Goal: Task Accomplishment & Management: Use online tool/utility

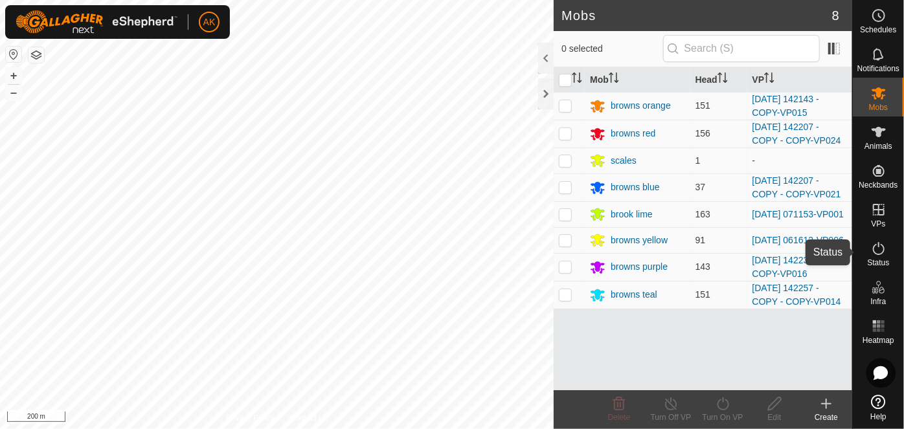
click at [876, 244] on icon at bounding box center [879, 248] width 12 height 13
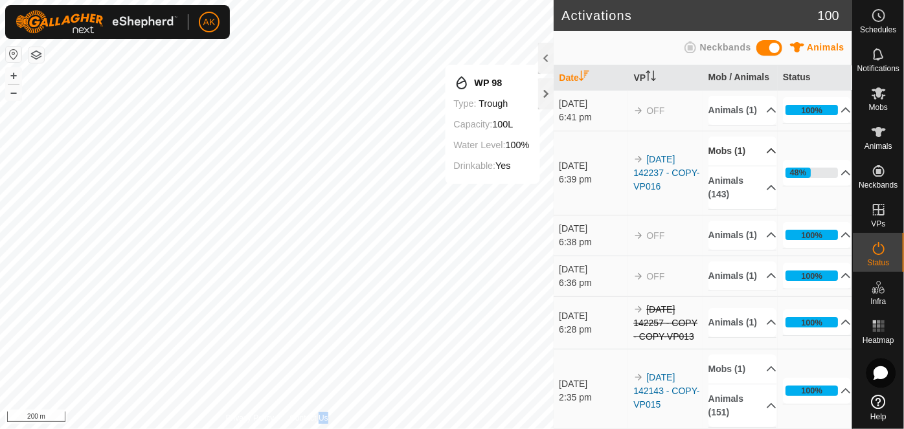
click at [734, 163] on p-accordion-header "Mobs (1)" at bounding box center [742, 151] width 69 height 29
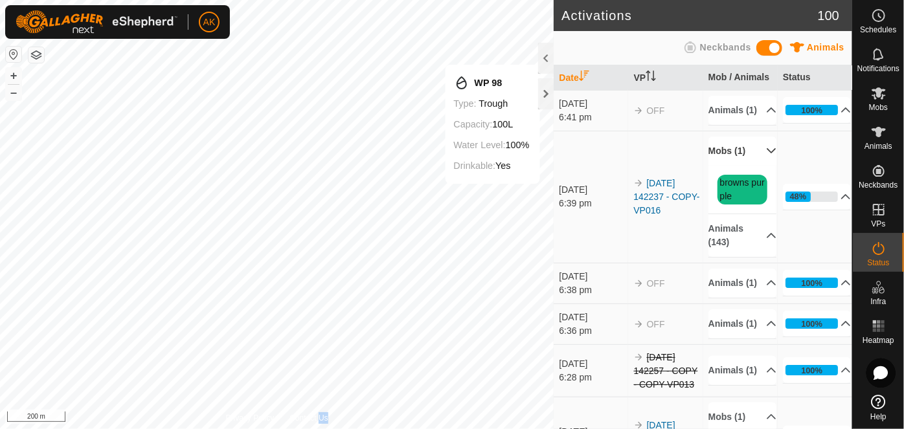
click at [734, 163] on p-accordion-header "Mobs (1)" at bounding box center [742, 151] width 69 height 29
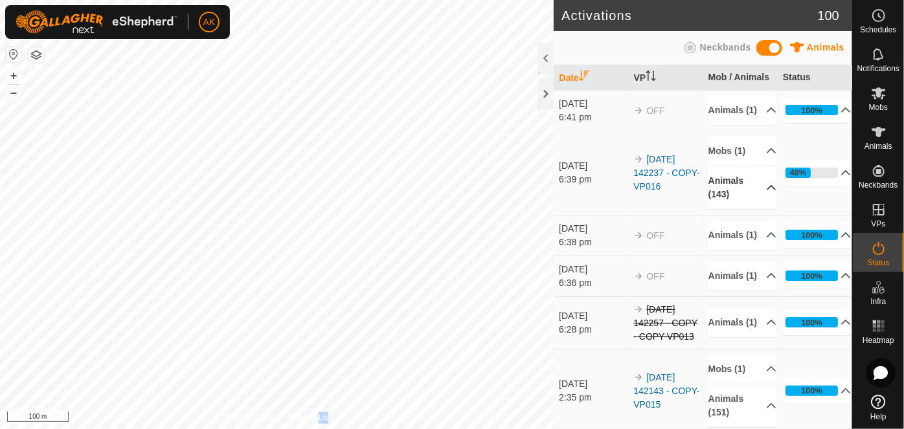
click at [730, 193] on p-accordion-header "Animals (143)" at bounding box center [742, 187] width 69 height 43
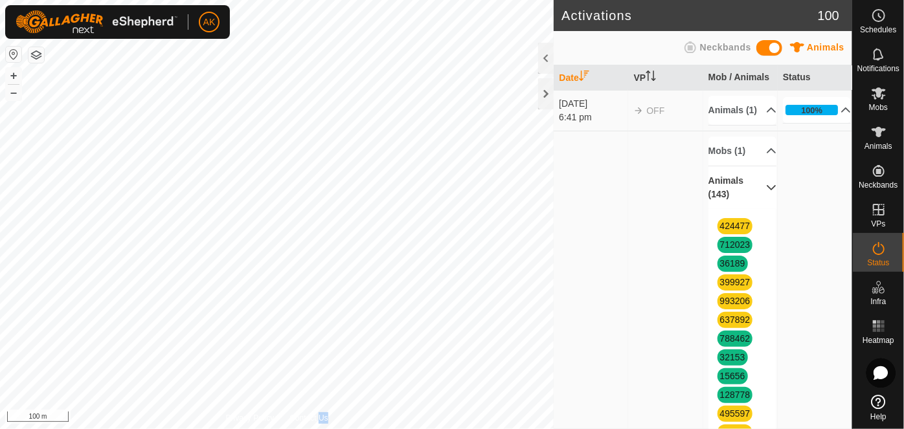
click at [730, 193] on p-accordion-header "Animals (143)" at bounding box center [742, 187] width 69 height 43
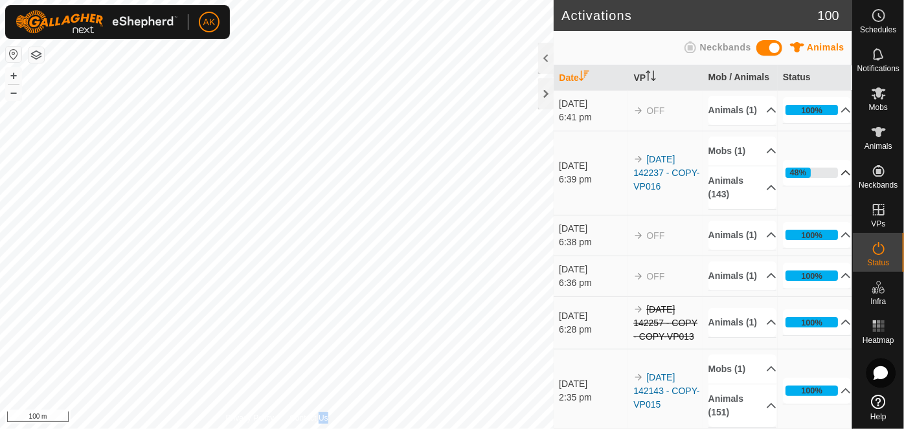
click at [835, 185] on p-accordion-header "48%" at bounding box center [817, 173] width 69 height 26
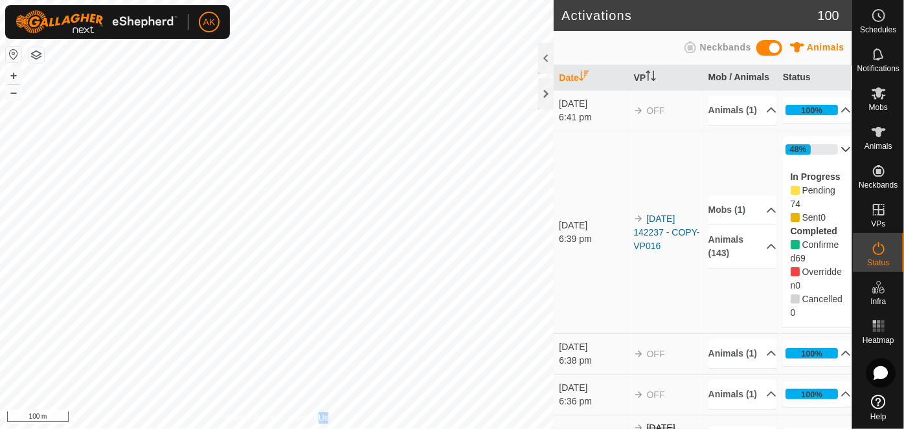
click at [828, 183] on div "In Progress Pending 74 Sent 0 Completed Confirmed 69 Overridden 0 Cancelled 0" at bounding box center [817, 245] width 69 height 165
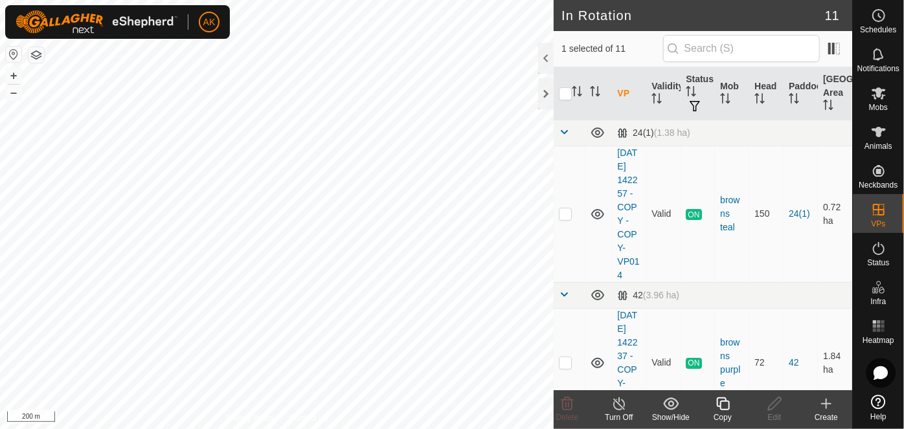
checkbox input "true"
checkbox input "false"
click at [565, 401] on icon at bounding box center [567, 404] width 12 height 13
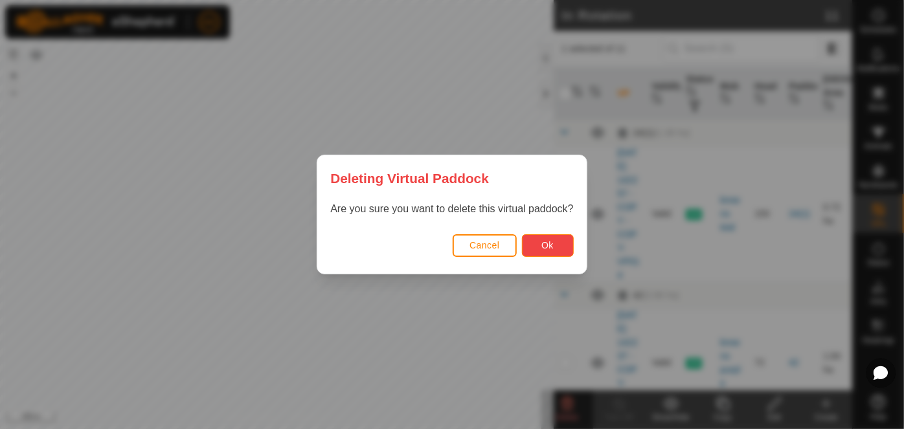
click at [530, 242] on button "Ok" at bounding box center [548, 245] width 52 height 23
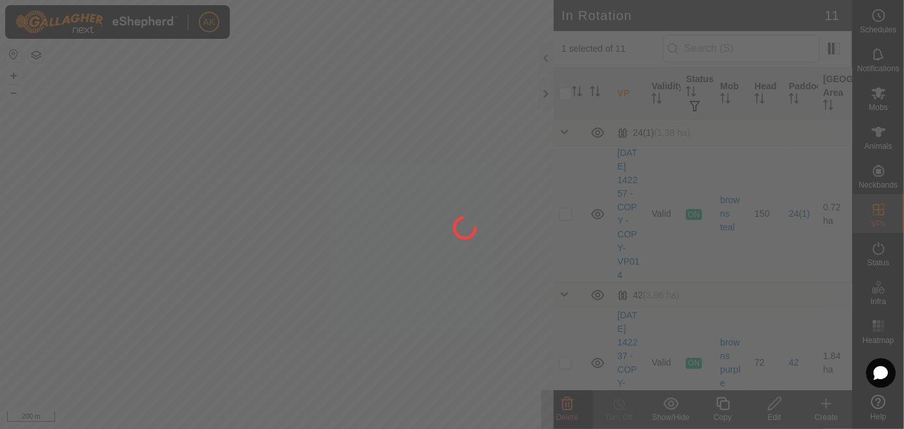
checkbox input "false"
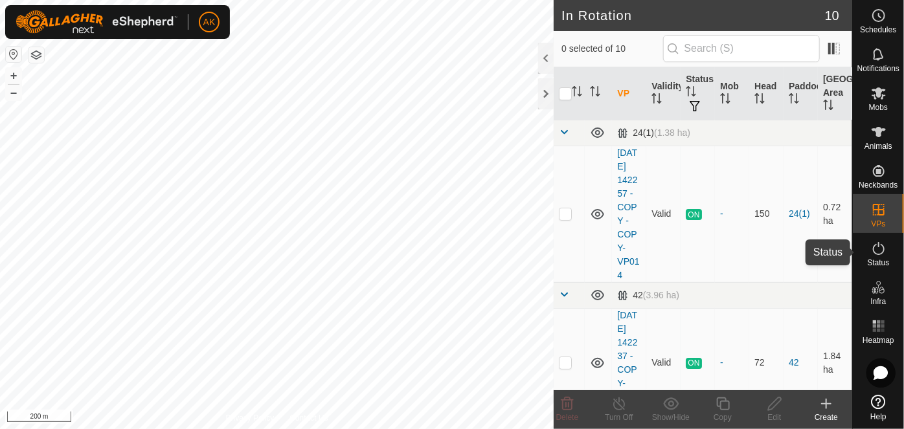
click at [878, 254] on icon at bounding box center [879, 248] width 12 height 13
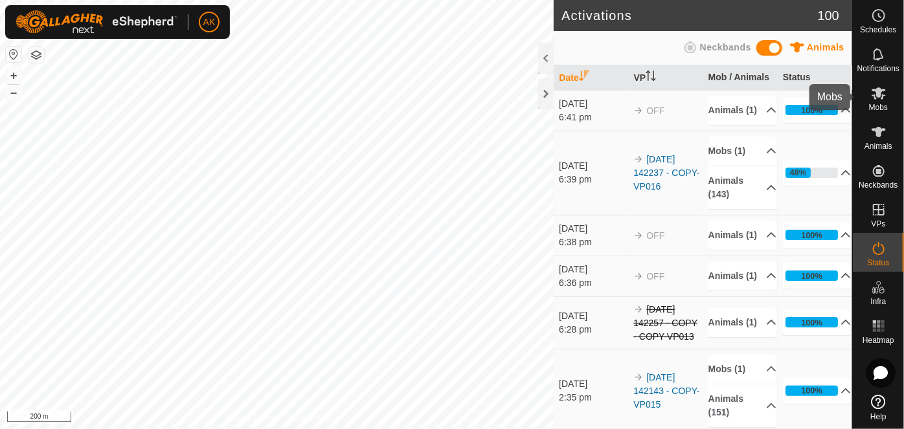
click at [881, 98] on icon at bounding box center [879, 93] width 14 height 12
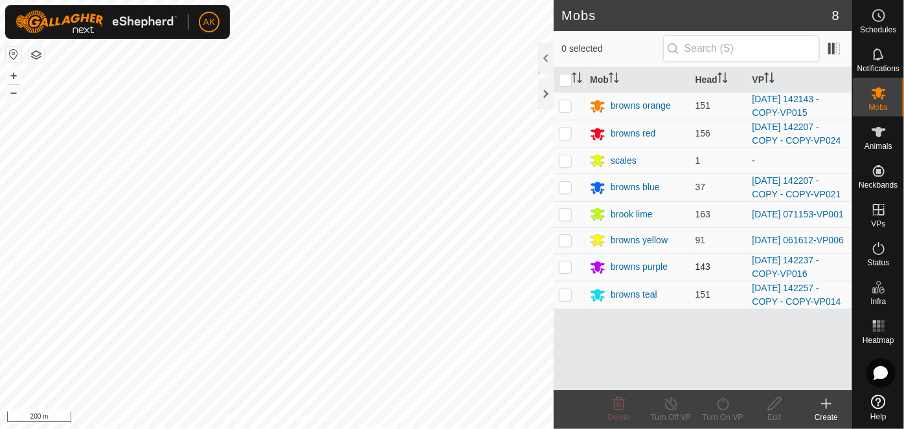
click at [565, 272] on p-checkbox at bounding box center [565, 267] width 13 height 10
checkbox input "true"
click at [727, 407] on icon at bounding box center [723, 404] width 16 height 16
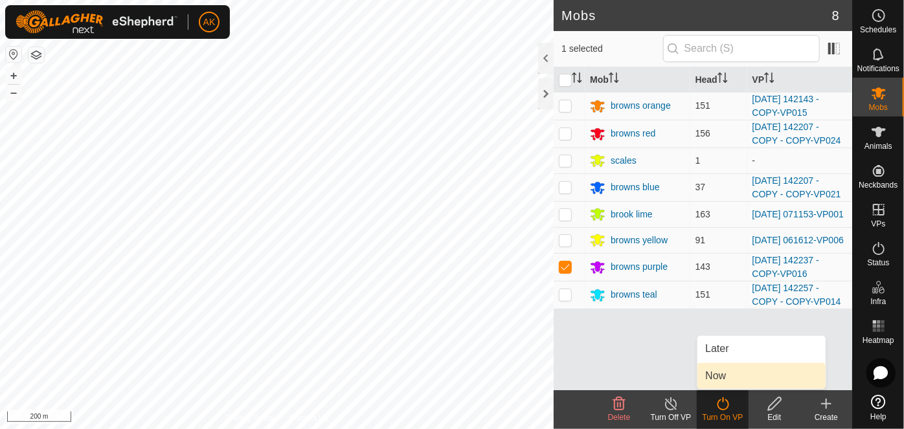
click at [713, 376] on link "Now" at bounding box center [761, 376] width 128 height 26
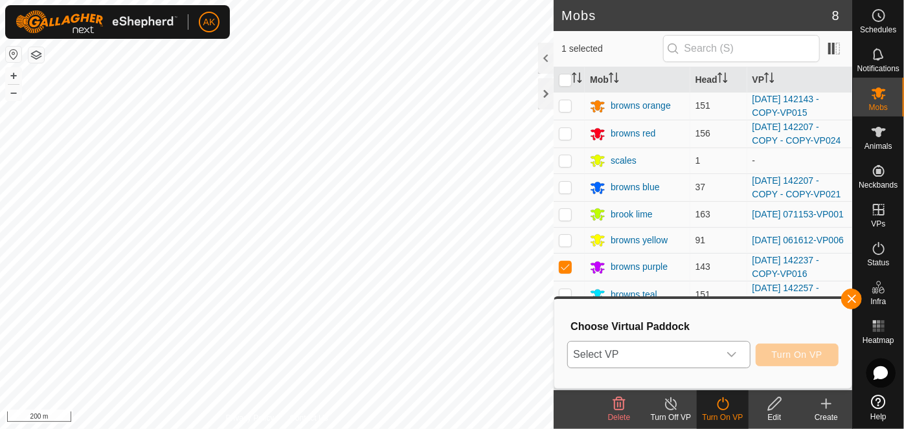
click at [666, 352] on span "Select VP" at bounding box center [643, 355] width 150 height 26
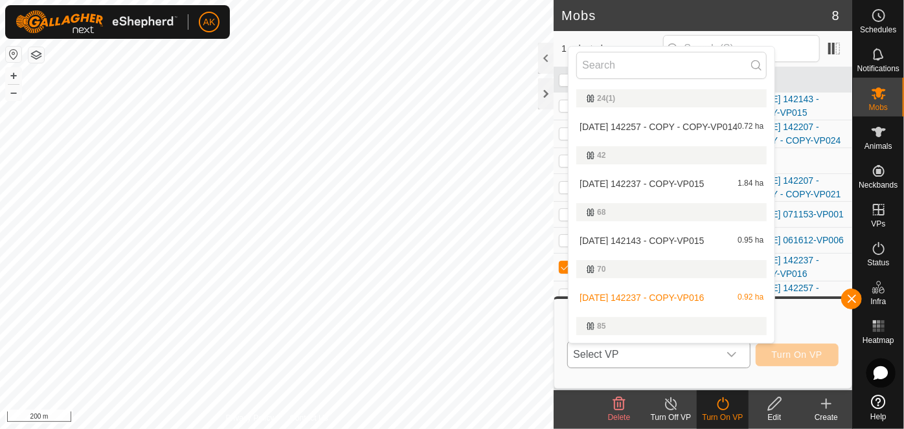
scroll to position [24, 0]
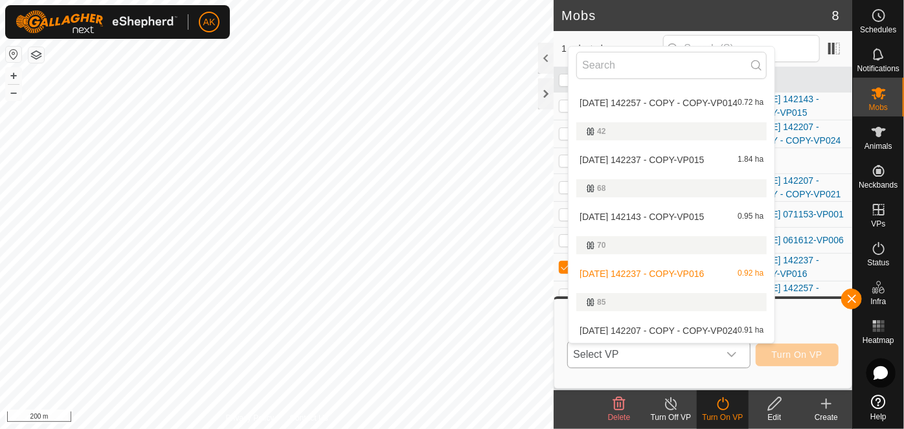
click at [620, 271] on li "2025-08-12 142237 - COPY-VP016 0.92 ha" at bounding box center [672, 274] width 206 height 26
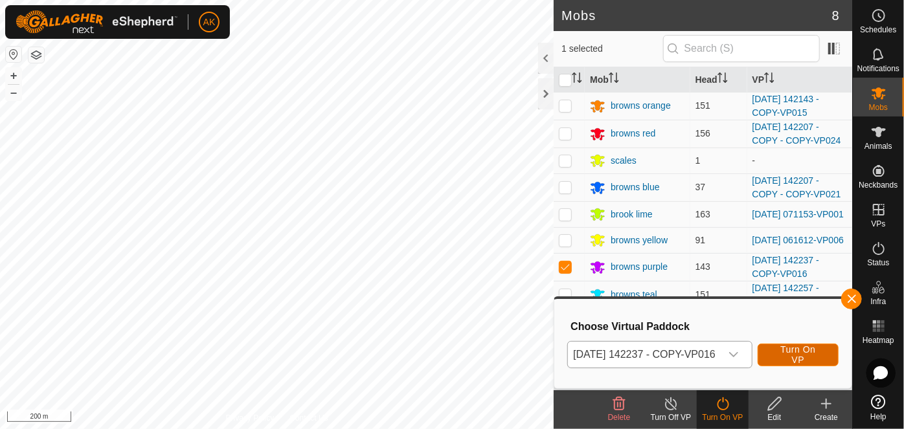
click at [808, 356] on span "Turn On VP" at bounding box center [798, 354] width 49 height 21
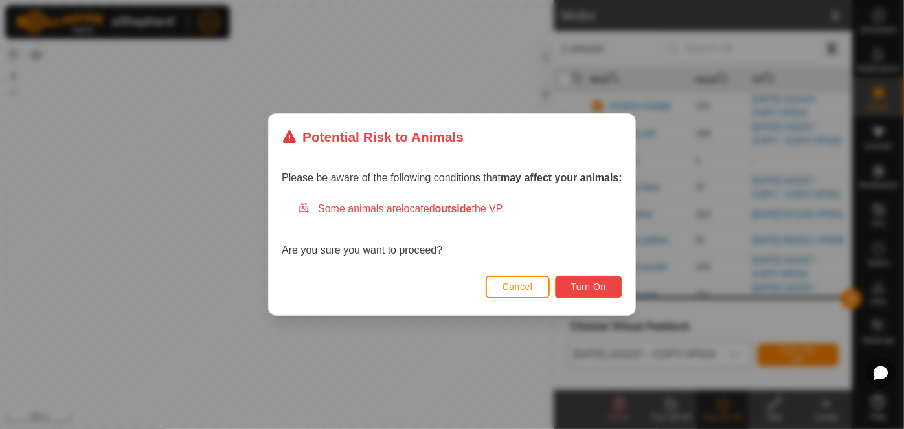
click at [603, 296] on button "Turn On" at bounding box center [588, 287] width 67 height 23
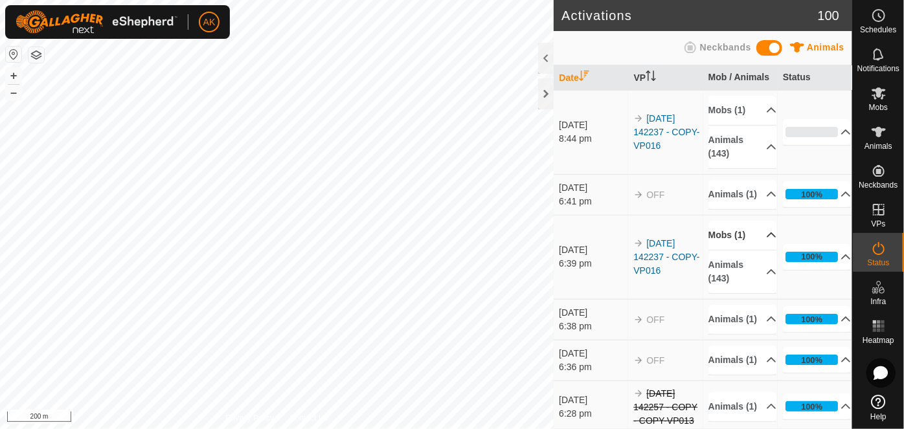
click at [728, 243] on p-accordion-header "Mobs (1)" at bounding box center [742, 235] width 69 height 29
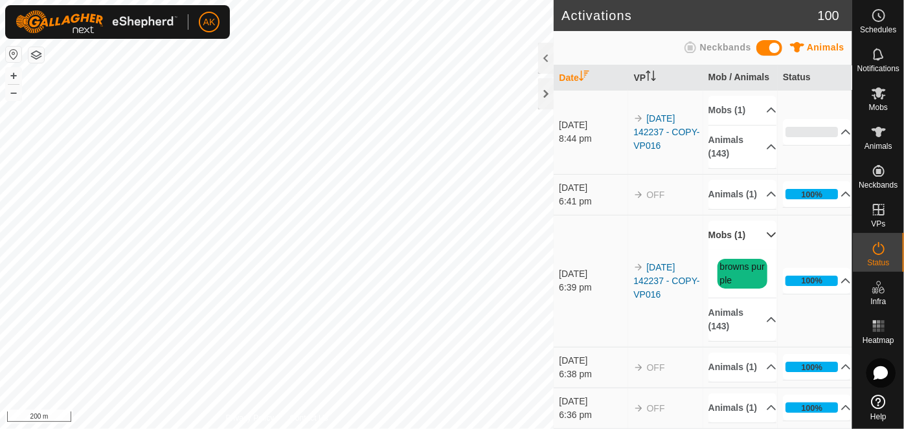
click at [728, 243] on p-accordion-header "Mobs (1)" at bounding box center [742, 235] width 69 height 29
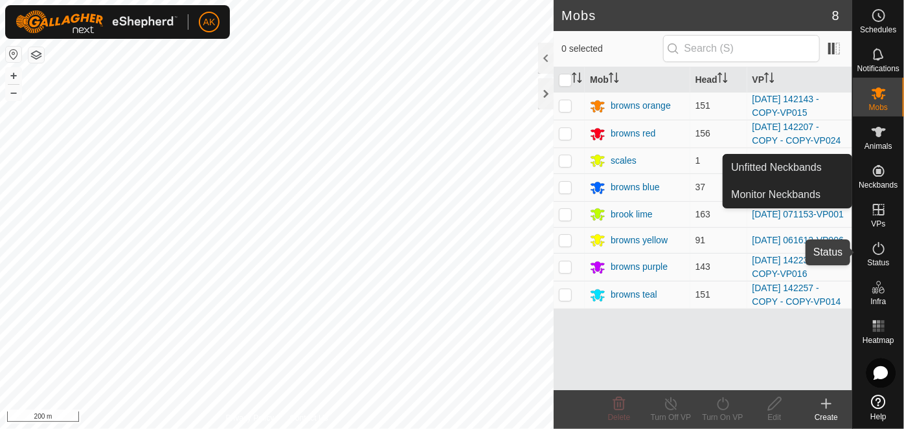
click at [877, 244] on icon at bounding box center [879, 249] width 16 height 16
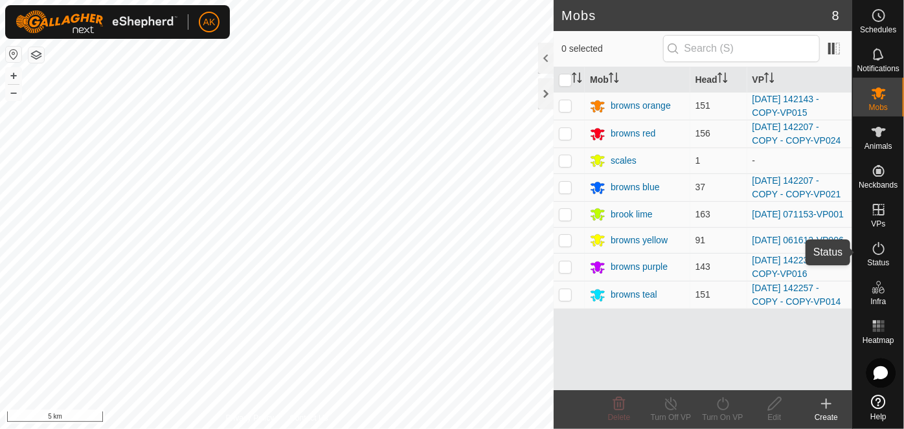
click at [879, 253] on icon at bounding box center [879, 249] width 16 height 16
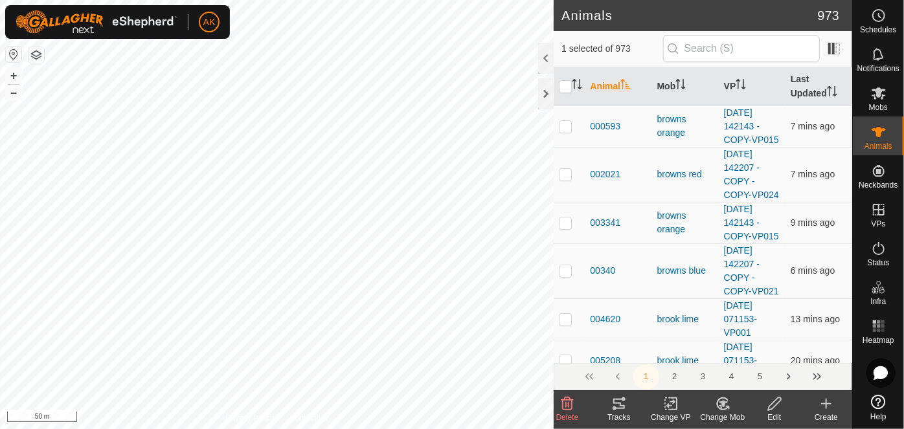
click at [280, 429] on html "AK Schedules Notifications Mobs Animals Neckbands VPs Status Infra Heatmap Help…" at bounding box center [452, 214] width 904 height 429
click at [269, 417] on div "Privacy Policy Contact Us 080521 1394080521 browns orange [DATE] 142143 - COPY-…" at bounding box center [277, 214] width 554 height 429
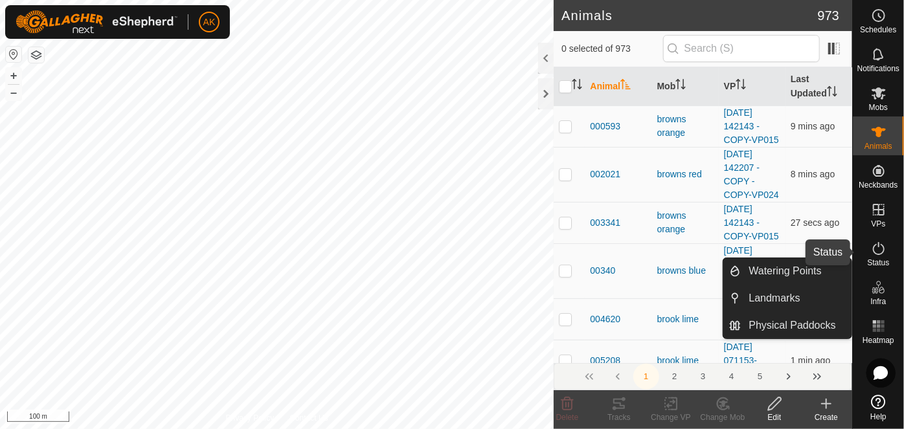
click at [883, 249] on icon at bounding box center [879, 248] width 12 height 13
